Goal: Find contact information: Find contact information

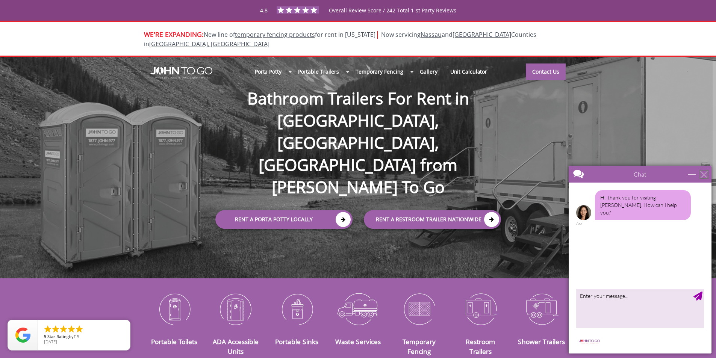
click at [705, 174] on div "close" at bounding box center [704, 175] width 8 height 8
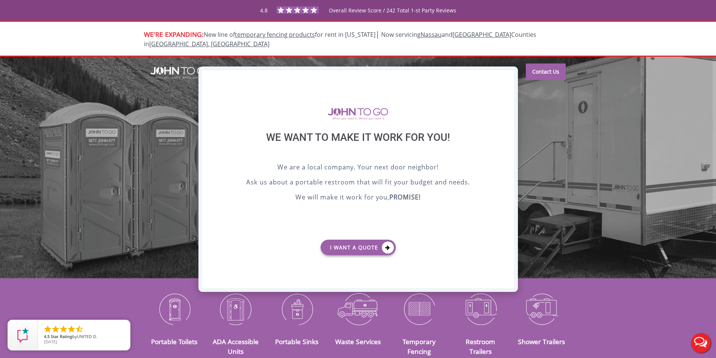
click at [509, 74] on div "X" at bounding box center [508, 76] width 12 height 13
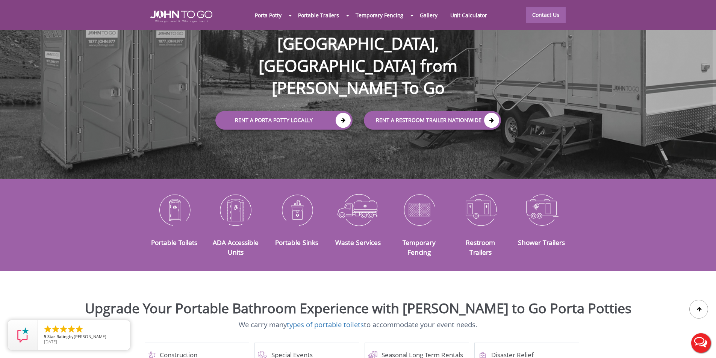
scroll to position [113, 0]
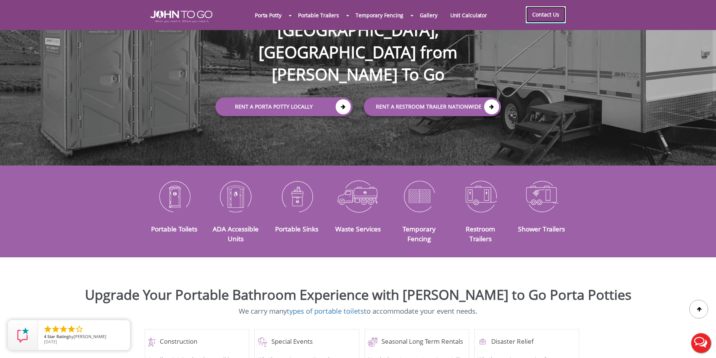
click at [559, 19] on link "Contact Us" at bounding box center [546, 14] width 40 height 17
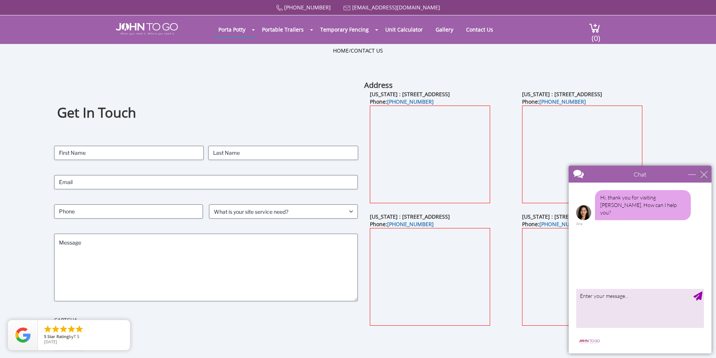
click at [705, 173] on div "close" at bounding box center [704, 175] width 8 height 8
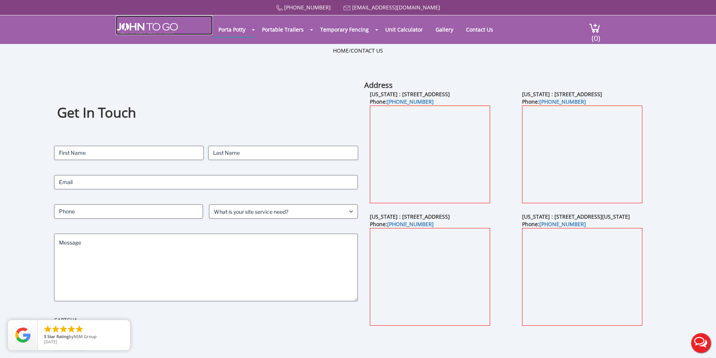
click at [148, 27] on img at bounding box center [147, 29] width 62 height 12
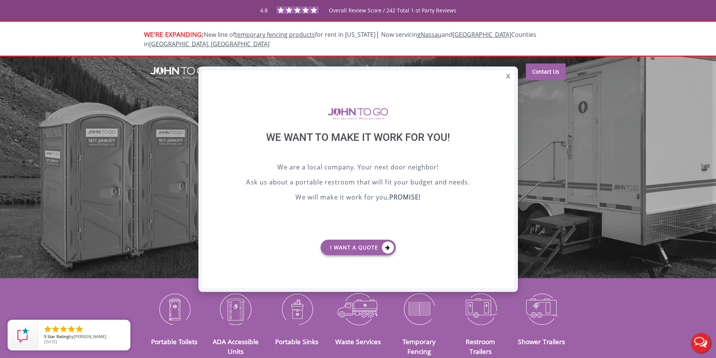
click at [688, 94] on div at bounding box center [358, 179] width 716 height 358
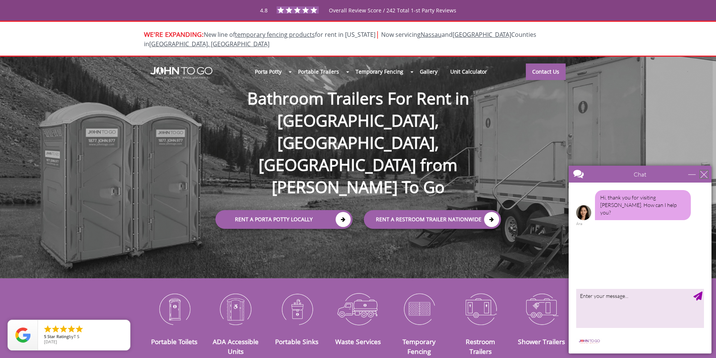
click at [704, 175] on div "close" at bounding box center [704, 175] width 8 height 8
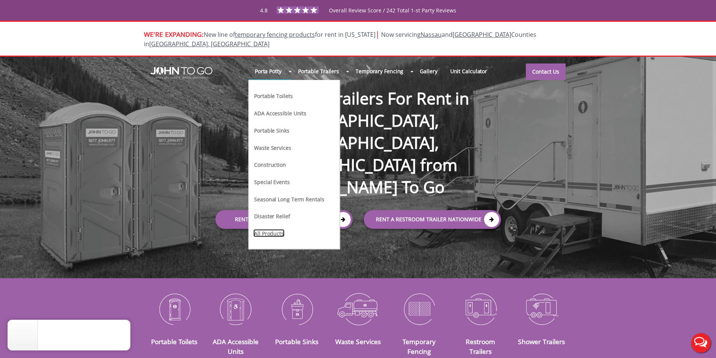
click at [266, 229] on link "All Products" at bounding box center [268, 233] width 31 height 8
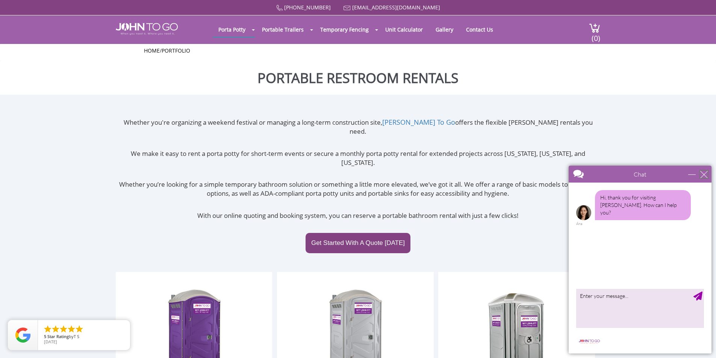
click at [704, 176] on div "close" at bounding box center [704, 175] width 8 height 8
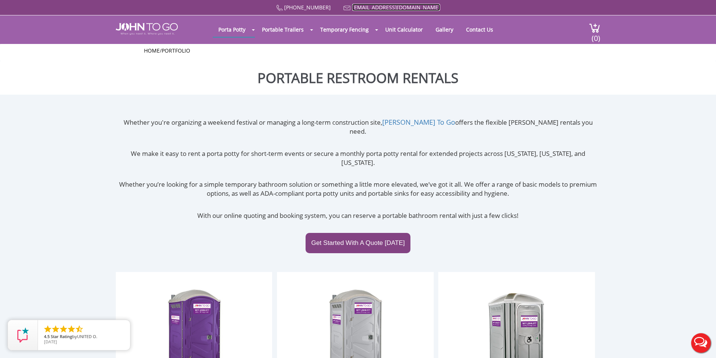
click at [383, 7] on link "[EMAIL_ADDRESS][DOMAIN_NAME]" at bounding box center [396, 7] width 88 height 7
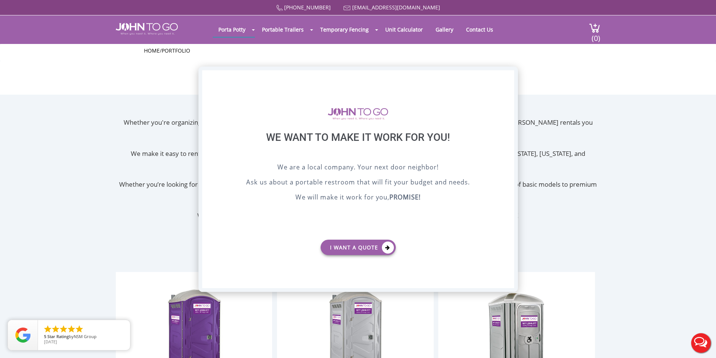
click at [509, 78] on div "X" at bounding box center [508, 76] width 12 height 13
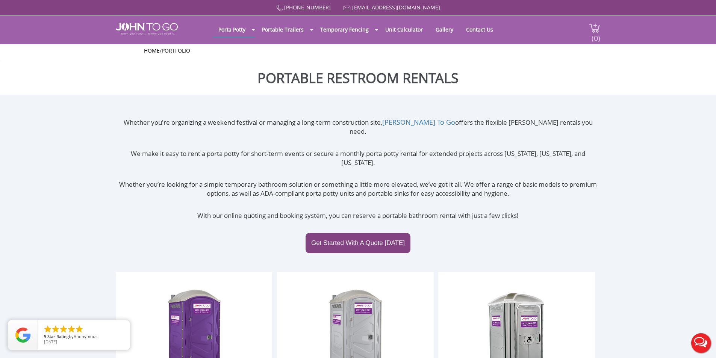
click at [597, 30] on span "(0)" at bounding box center [595, 35] width 9 height 16
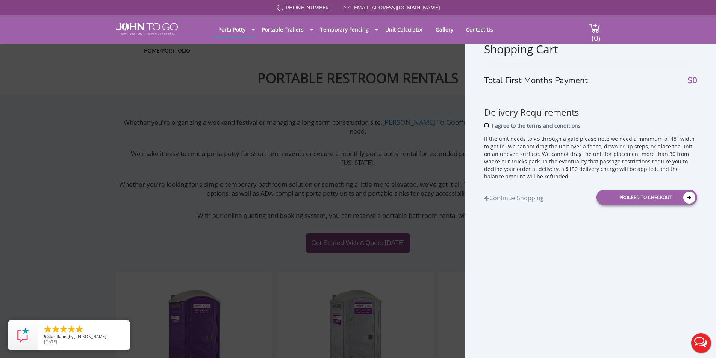
click at [486, 124] on input "I agree to the terms and conditions" at bounding box center [486, 125] width 5 height 5
checkbox input "true"
click at [499, 199] on link "Continue Shopping" at bounding box center [514, 196] width 60 height 12
click at [637, 195] on div "Proceed to Checkout" at bounding box center [647, 197] width 101 height 15
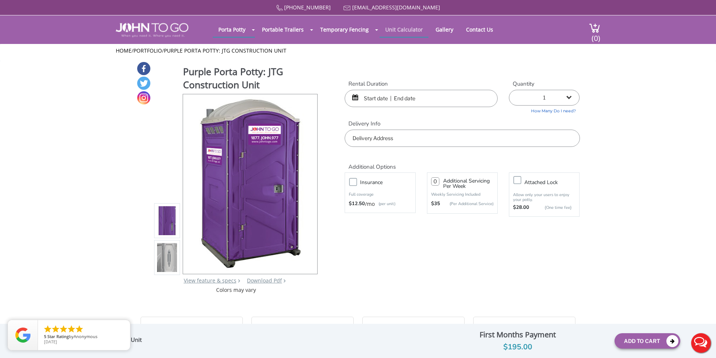
click at [401, 30] on link "Unit Calculator" at bounding box center [404, 29] width 49 height 15
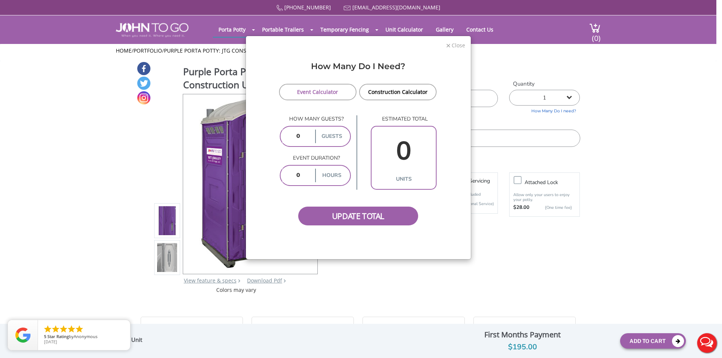
click at [459, 45] on span "Close" at bounding box center [458, 44] width 14 height 7
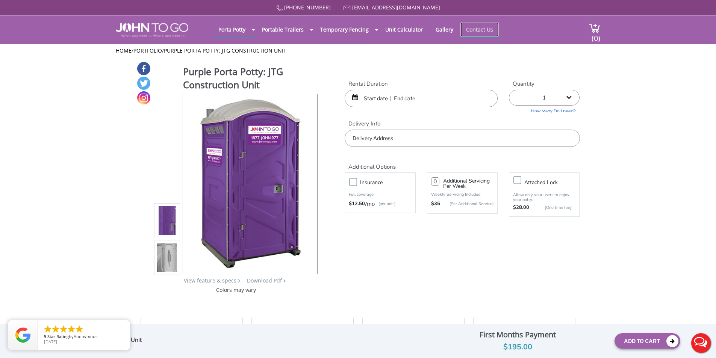
click at [478, 31] on link "Contact Us" at bounding box center [480, 29] width 38 height 15
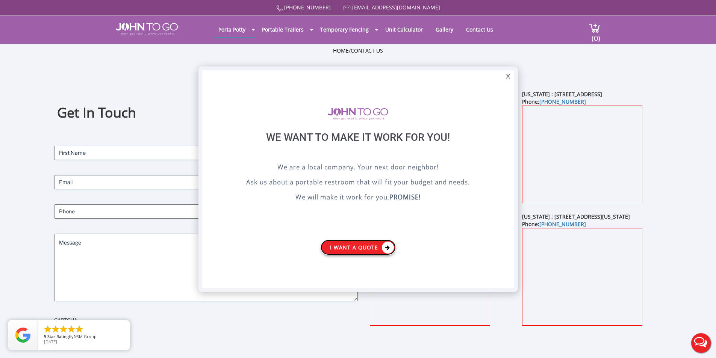
click at [349, 250] on link "I want a Quote" at bounding box center [358, 247] width 75 height 15
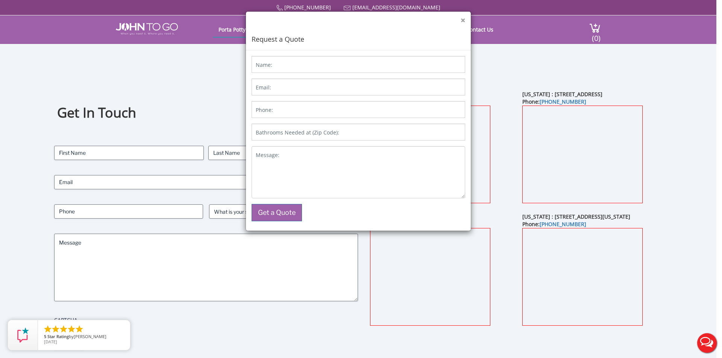
click at [461, 20] on button "×" at bounding box center [463, 21] width 5 height 8
